Goal: Information Seeking & Learning: Learn about a topic

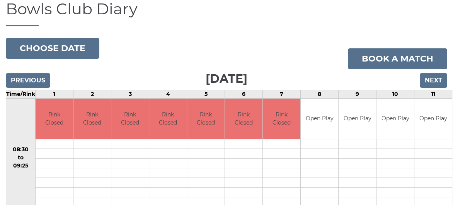
scroll to position [20, 0]
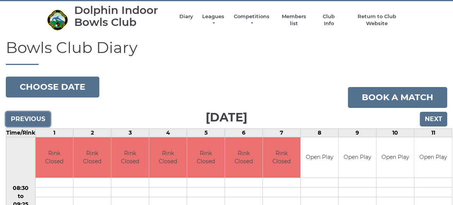
click at [20, 120] on input "Previous" at bounding box center [28, 119] width 44 height 15
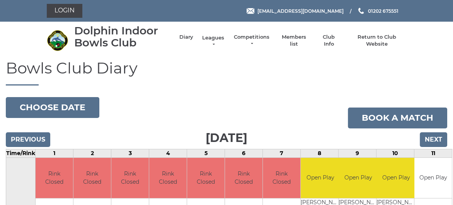
click at [217, 38] on link "Leagues" at bounding box center [213, 41] width 24 height 14
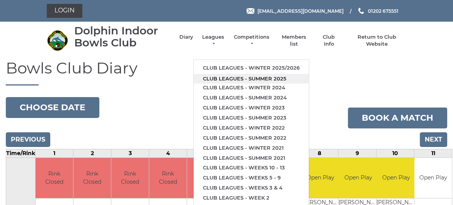
click at [234, 76] on link "Club leagues - Summer 2025" at bounding box center [251, 79] width 115 height 10
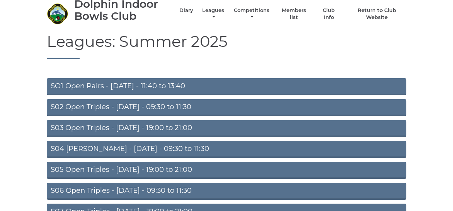
scroll to position [39, 0]
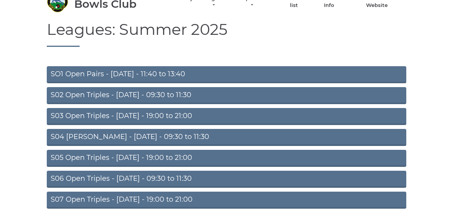
click at [161, 96] on link "S02 Open Triples - Tuesday - 09:30 to 11:30" at bounding box center [227, 95] width 360 height 17
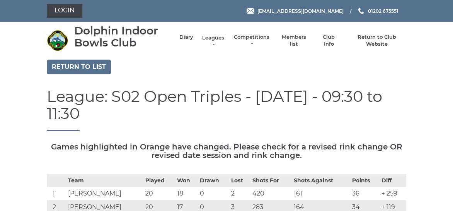
click at [211, 39] on link "Leagues" at bounding box center [213, 41] width 24 height 14
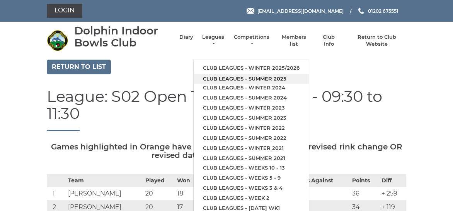
click at [230, 78] on link "Club leagues - Summer 2025" at bounding box center [251, 79] width 115 height 10
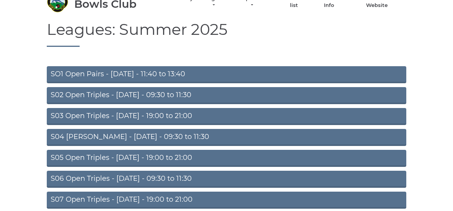
scroll to position [77, 0]
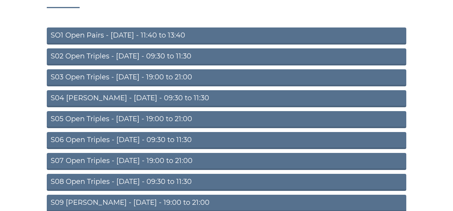
click at [171, 97] on link "S04 [PERSON_NAME] - [DATE] - 09:30 to 11:30" at bounding box center [227, 98] width 360 height 17
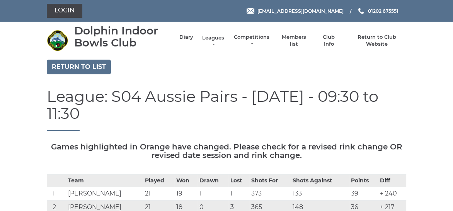
click at [211, 37] on link "Leagues" at bounding box center [213, 41] width 24 height 14
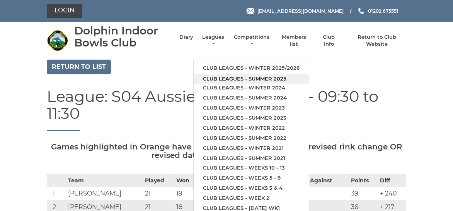
click at [230, 77] on link "Club leagues - Summer 2025" at bounding box center [251, 79] width 115 height 10
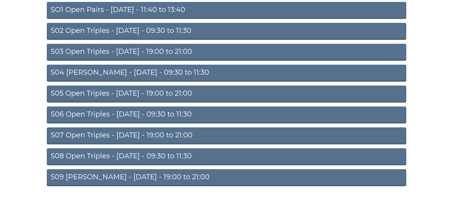
scroll to position [114, 0]
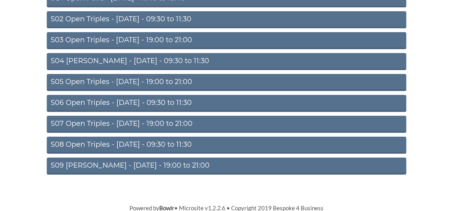
click at [162, 102] on link "S06 Open Triples - [DATE] - 09:30 to 11:30" at bounding box center [227, 103] width 360 height 17
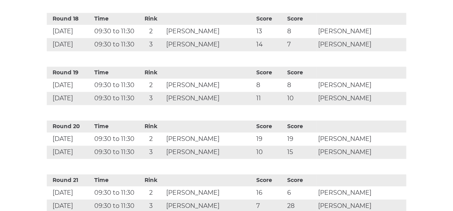
scroll to position [1250, 0]
